Goal: Browse casually

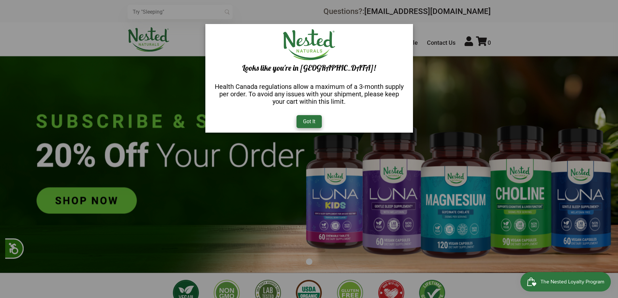
click at [303, 125] on div "Got It" at bounding box center [309, 121] width 25 height 13
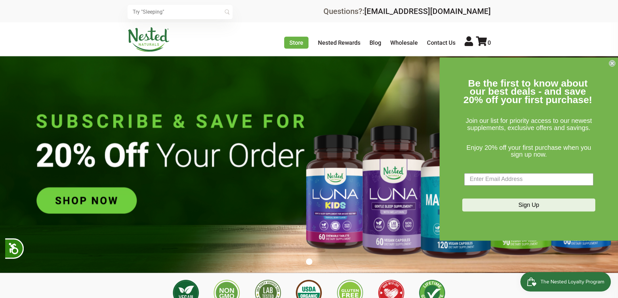
click at [155, 41] on img at bounding box center [149, 39] width 42 height 25
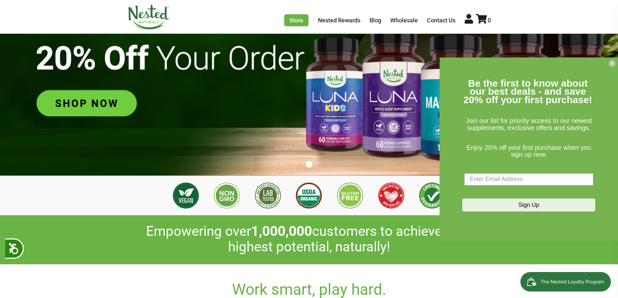
scroll to position [0, 1368]
